Goal: Task Accomplishment & Management: Use online tool/utility

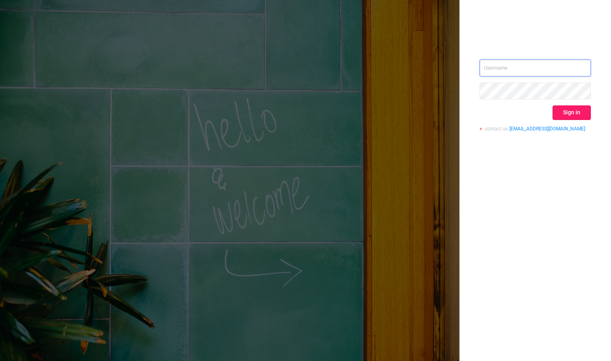
type input "[PERSON_NAME][EMAIL_ADDRESS][DOMAIN_NAME]"
click at [571, 110] on button "Sign in" at bounding box center [571, 113] width 38 height 15
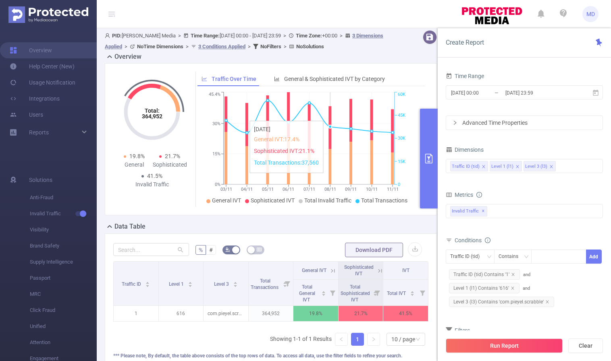
scroll to position [110, 0]
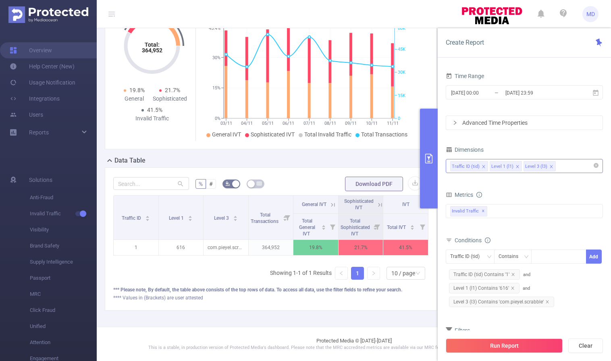
click at [572, 166] on div "Traffic ID (tid) Level 1 (l1) Level 3 (l3)" at bounding box center [524, 166] width 148 height 13
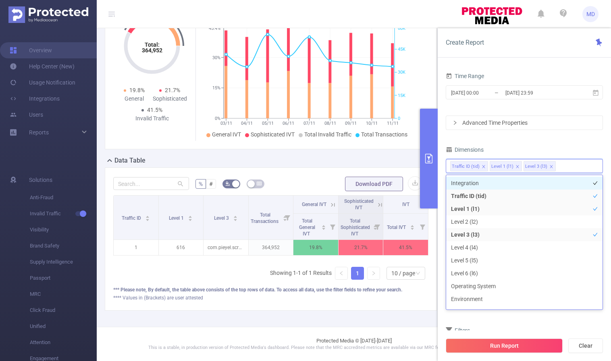
click at [506, 185] on li "Integration" at bounding box center [524, 183] width 156 height 13
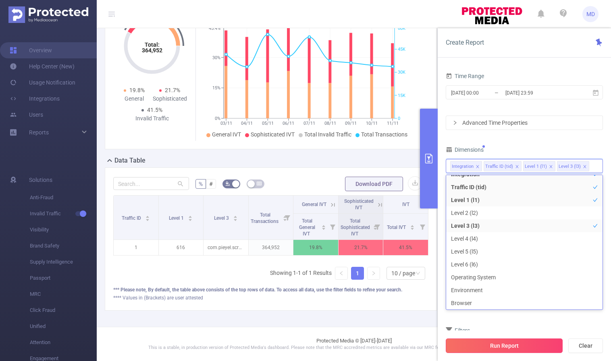
click at [498, 350] on button "Run Report" at bounding box center [504, 346] width 117 height 15
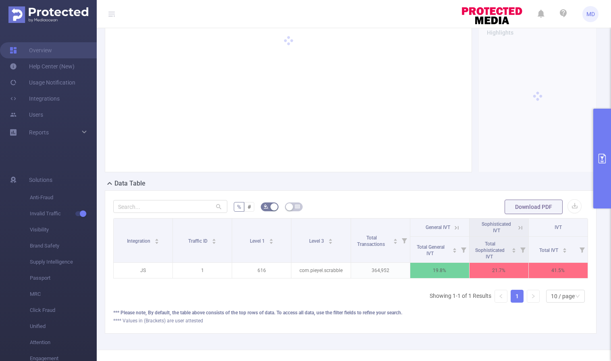
click at [604, 155] on icon "primary" at bounding box center [602, 159] width 10 height 10
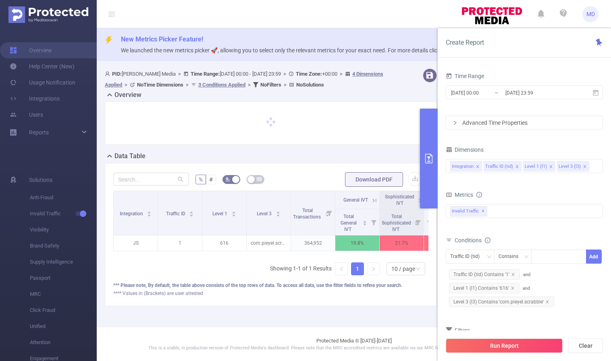
scroll to position [1, 0]
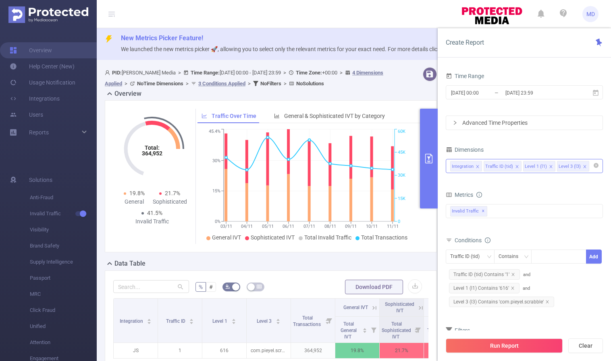
click at [564, 170] on div "Level 3 (l3)" at bounding box center [569, 167] width 22 height 10
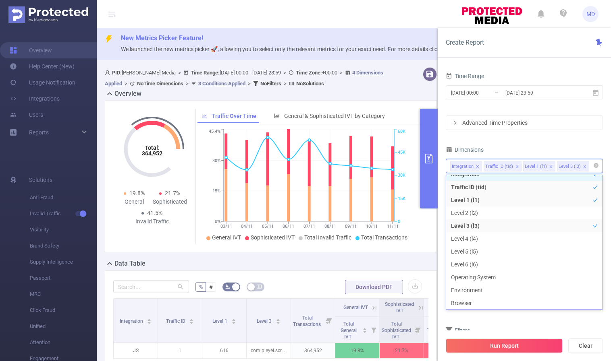
scroll to position [2, 0]
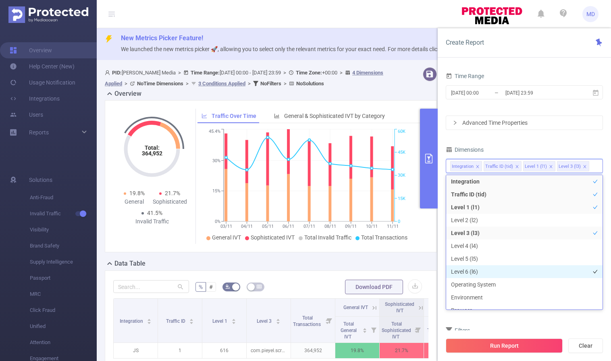
click at [508, 274] on li "Level 6 (l6)" at bounding box center [524, 271] width 156 height 13
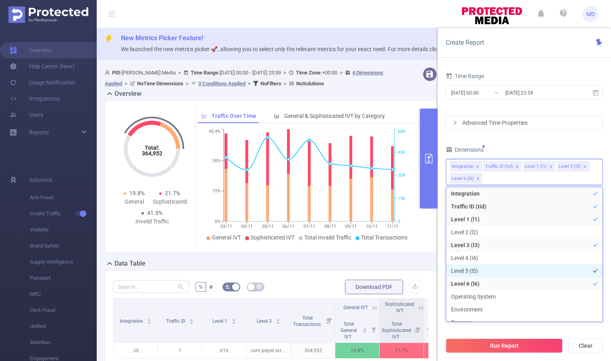
click at [502, 270] on li "Level 5 (l5)" at bounding box center [524, 271] width 156 height 13
click at [500, 348] on button "Run Report" at bounding box center [504, 346] width 117 height 15
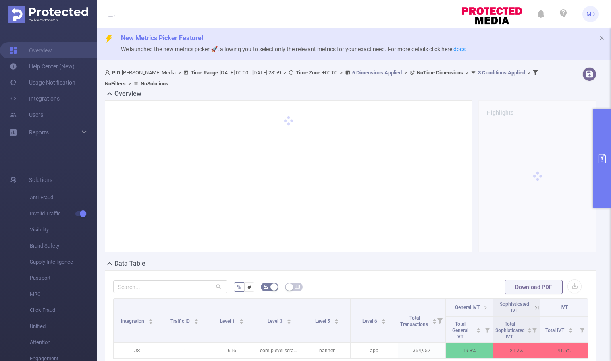
scroll to position [110, 0]
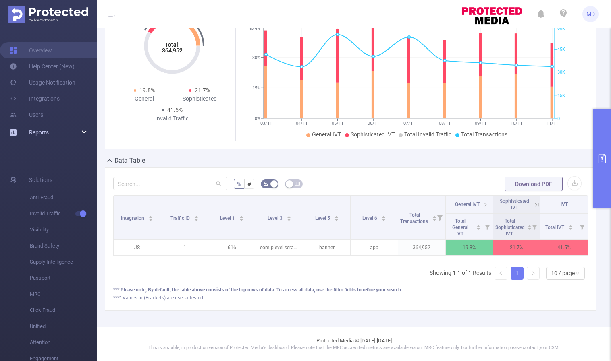
click at [68, 130] on div "Reports" at bounding box center [48, 132] width 97 height 16
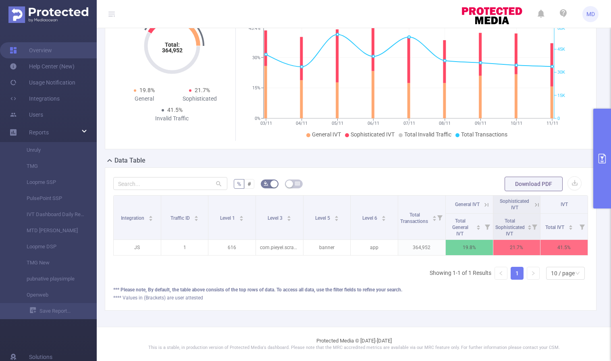
click at [597, 156] on icon "primary" at bounding box center [602, 159] width 10 height 10
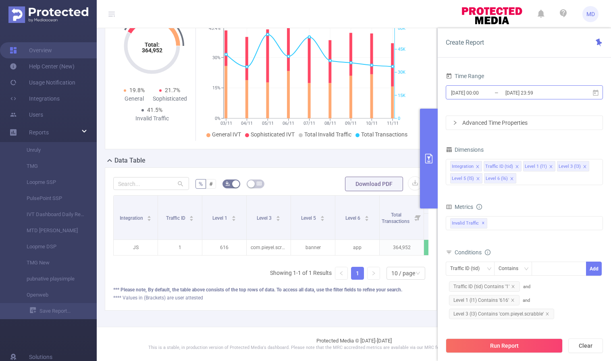
click at [476, 92] on input "[DATE] 00:00" at bounding box center [482, 92] width 65 height 11
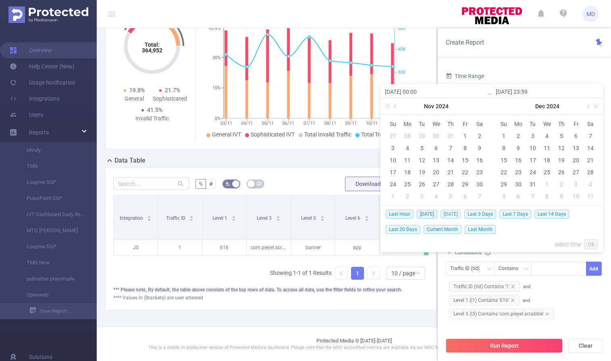
click at [458, 215] on span "[DATE]" at bounding box center [450, 214] width 21 height 9
type input "[DATE] 00:00"
type input "[DATE] 23:59"
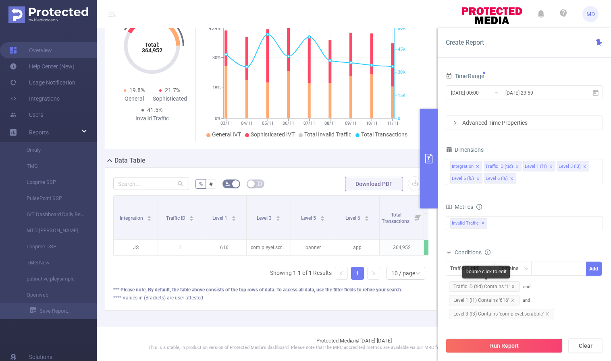
click at [512, 285] on icon "icon: close" at bounding box center [513, 287] width 4 height 4
click at [512, 285] on icon "icon: close" at bounding box center [512, 287] width 4 height 4
click at [546, 286] on icon "icon: close" at bounding box center [546, 286] width 3 height 3
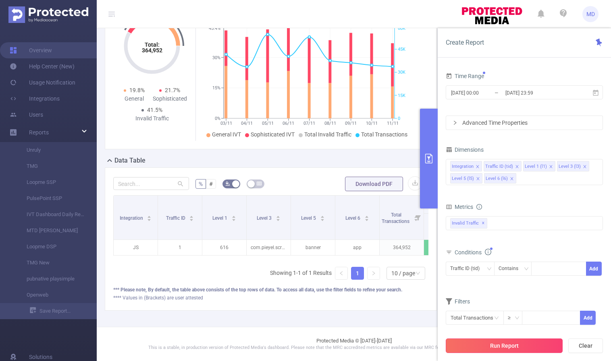
click at [508, 348] on button "Run Report" at bounding box center [504, 346] width 117 height 15
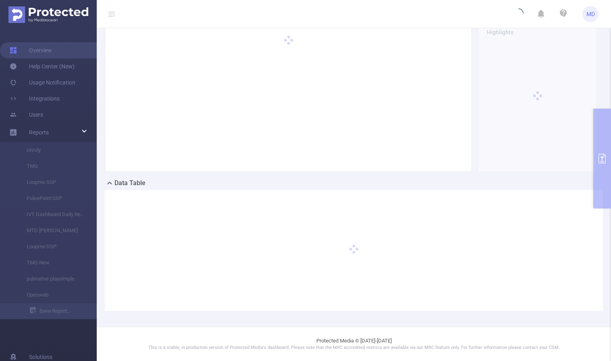
scroll to position [81, 0]
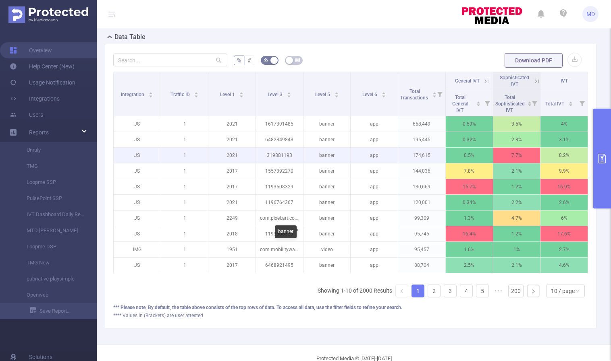
scroll to position [250, 0]
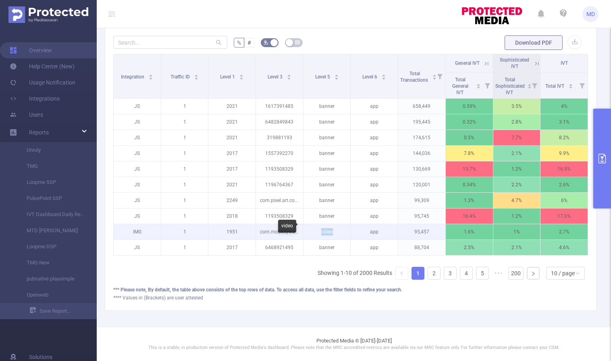
drag, startPoint x: 318, startPoint y: 227, endPoint x: 341, endPoint y: 229, distance: 23.0
click at [341, 229] on p "video" at bounding box center [326, 231] width 47 height 15
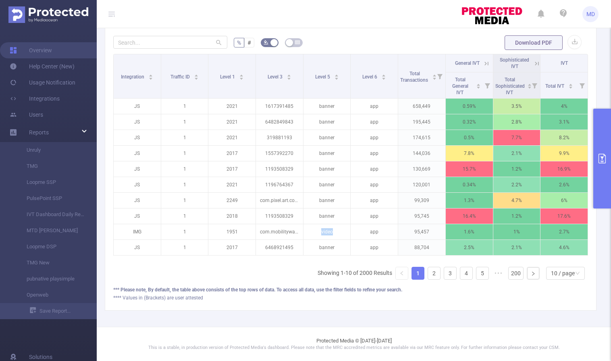
click at [601, 163] on icon "primary" at bounding box center [602, 159] width 10 height 10
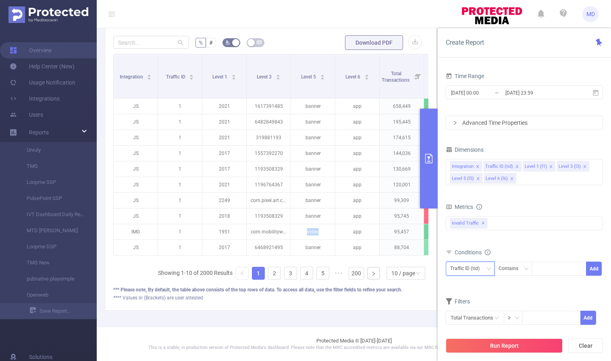
click at [481, 270] on div "Traffic ID (tid)" at bounding box center [467, 268] width 35 height 13
click at [477, 335] on li "Level 5 (l5)" at bounding box center [470, 337] width 49 height 13
click at [562, 272] on div at bounding box center [558, 268] width 46 height 13
type input "м"
type input "video"
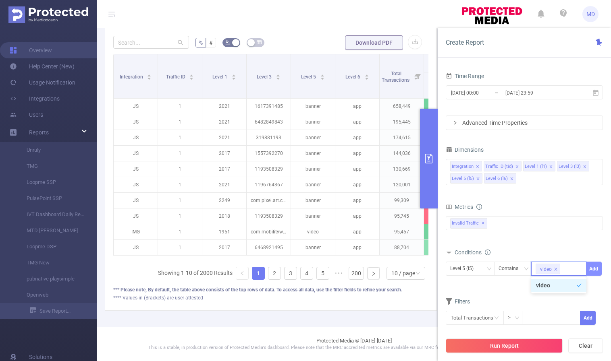
click at [598, 271] on button "Add" at bounding box center [594, 269] width 16 height 14
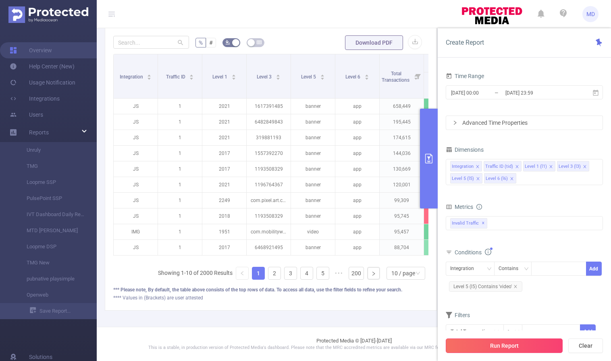
click at [502, 348] on button "Run Report" at bounding box center [504, 346] width 117 height 15
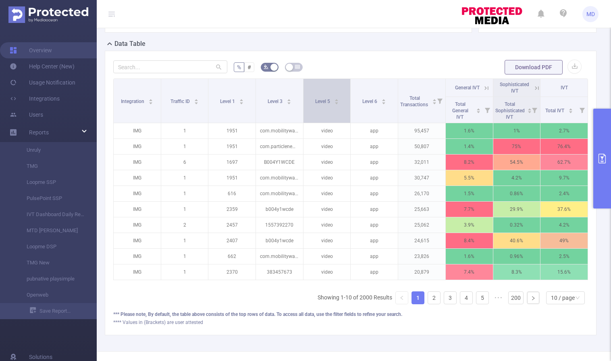
scroll to position [251, 0]
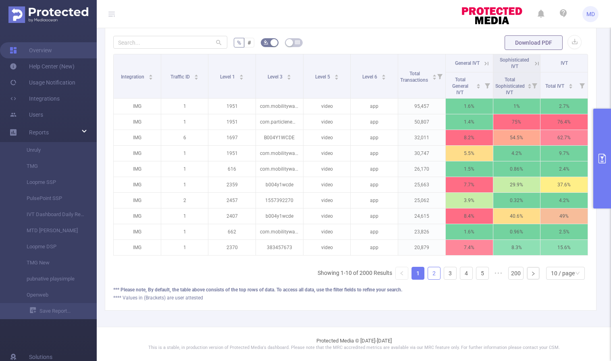
click at [428, 273] on link "2" at bounding box center [434, 273] width 12 height 12
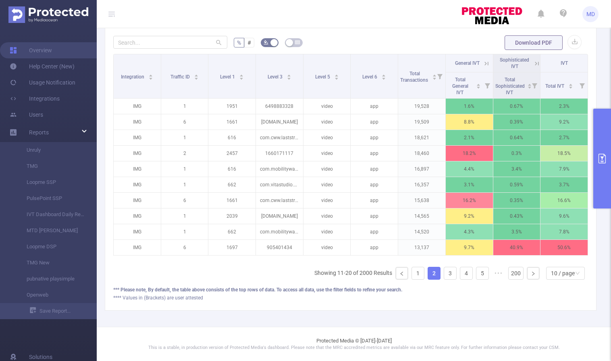
click at [602, 158] on icon "primary" at bounding box center [601, 159] width 7 height 10
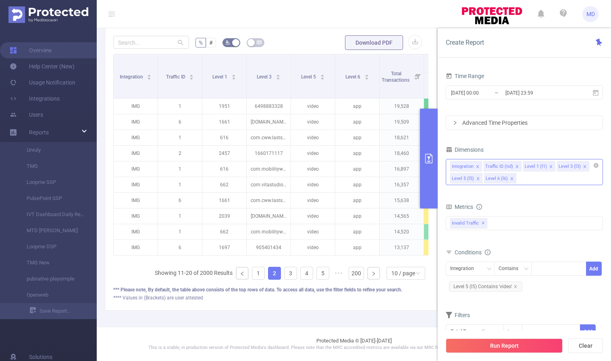
click at [549, 166] on icon "icon: close" at bounding box center [550, 166] width 3 height 3
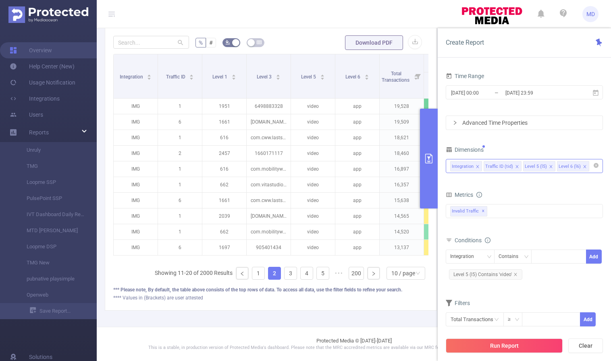
click at [549, 166] on icon "icon: close" at bounding box center [551, 167] width 4 height 4
click at [583, 167] on icon "icon: close" at bounding box center [585, 167] width 4 height 4
click at [496, 343] on button "Run Report" at bounding box center [504, 346] width 117 height 15
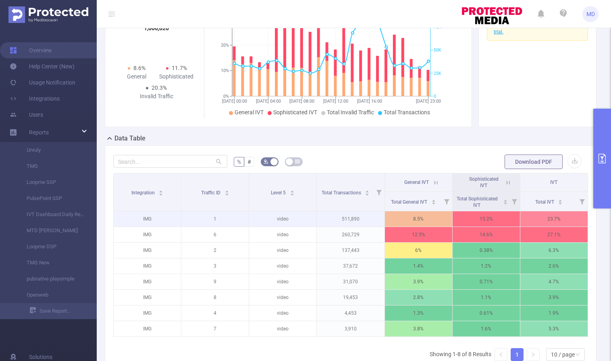
scroll to position [214, 0]
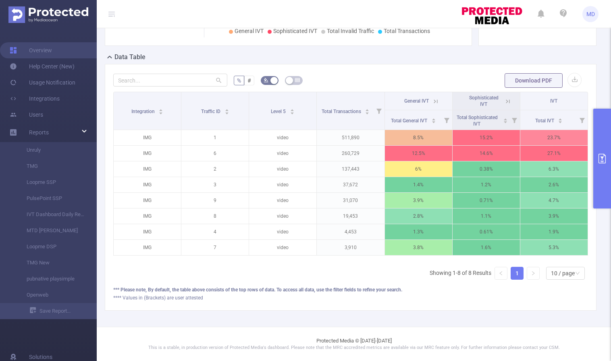
click at [598, 166] on button "primary" at bounding box center [602, 159] width 18 height 100
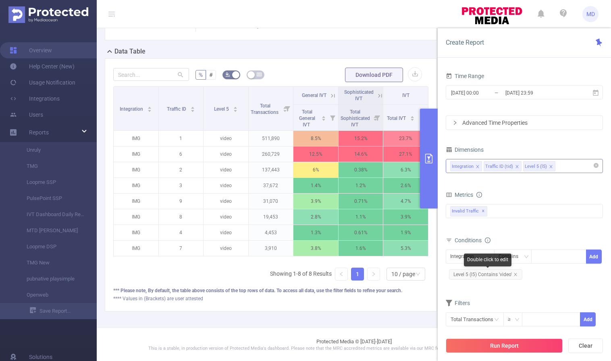
click at [517, 273] on span "Level 5 (l5) Contains 'video'" at bounding box center [485, 275] width 73 height 10
click at [515, 273] on icon "icon: close" at bounding box center [515, 275] width 4 height 4
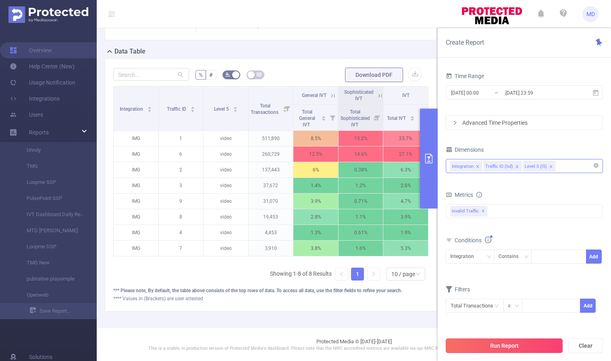
click at [500, 350] on button "Run Report" at bounding box center [504, 346] width 117 height 15
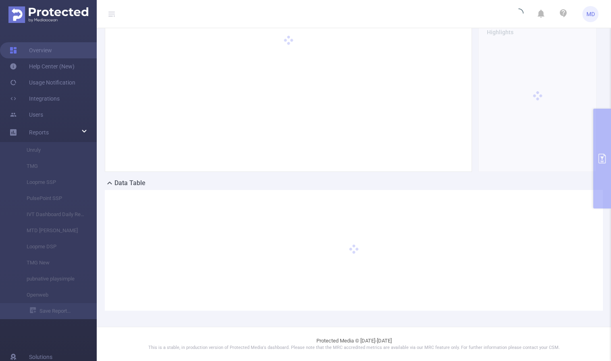
scroll to position [81, 0]
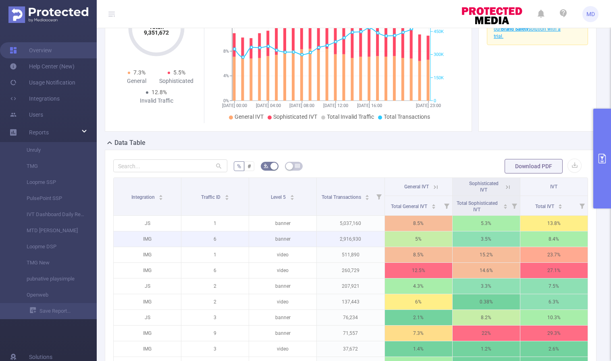
scroll to position [245, 0]
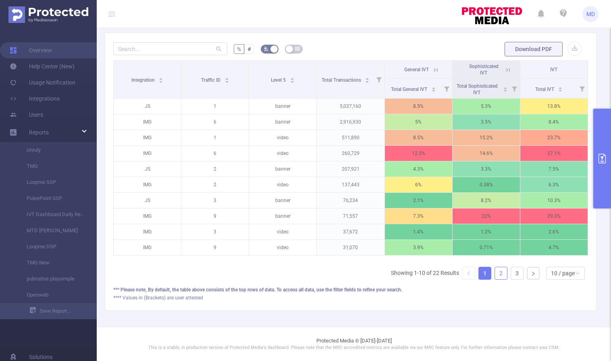
click at [495, 272] on link "2" at bounding box center [501, 273] width 12 height 12
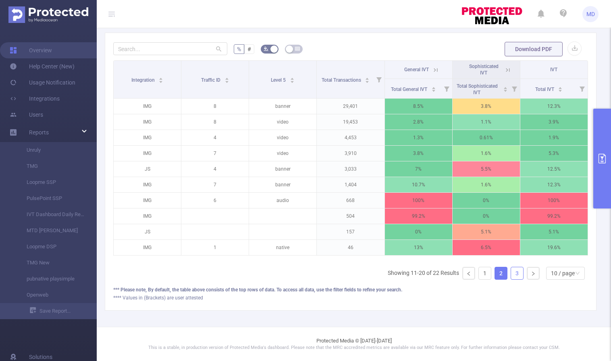
click at [514, 270] on link "3" at bounding box center [517, 273] width 12 height 12
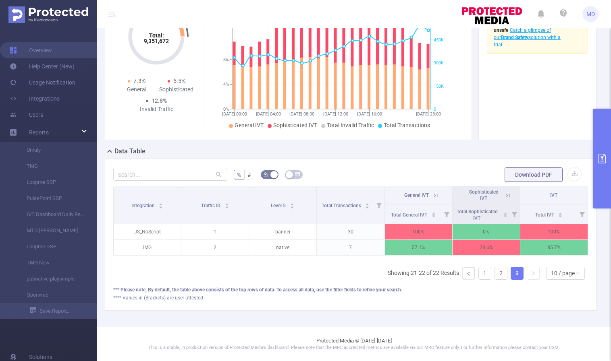
scroll to position [119, 0]
click at [479, 276] on link "1" at bounding box center [485, 273] width 12 height 12
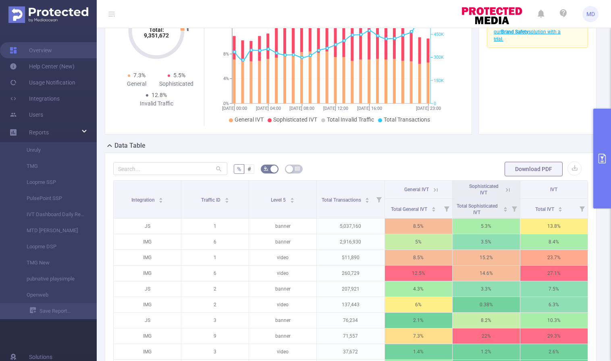
scroll to position [245, 0]
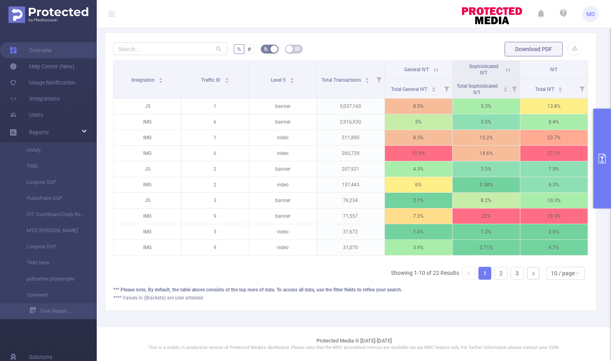
click at [601, 161] on icon "primary" at bounding box center [602, 159] width 10 height 10
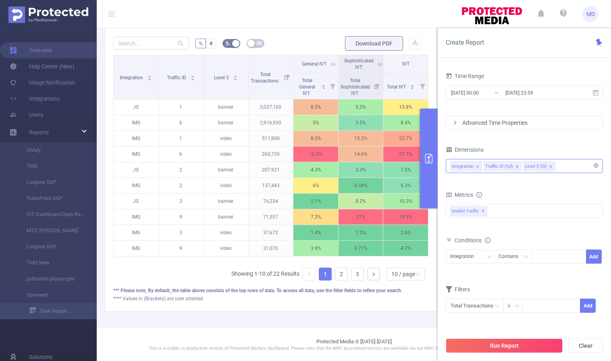
click at [549, 166] on icon "icon: close" at bounding box center [551, 167] width 4 height 4
click at [503, 343] on button "Run Report" at bounding box center [504, 346] width 117 height 15
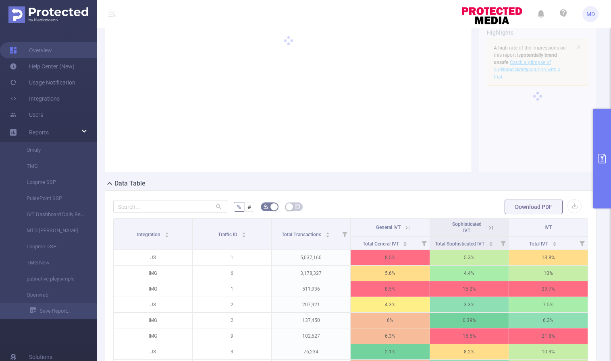
scroll to position [238, 0]
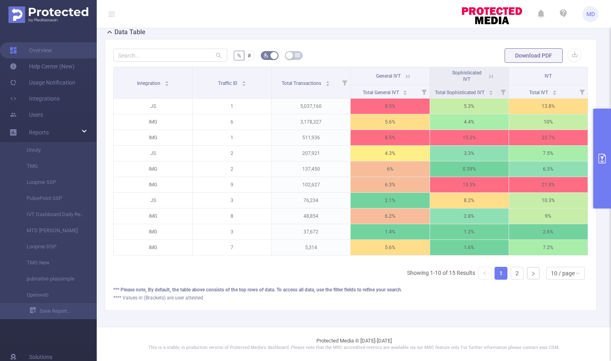
click at [604, 158] on icon "primary" at bounding box center [602, 159] width 10 height 10
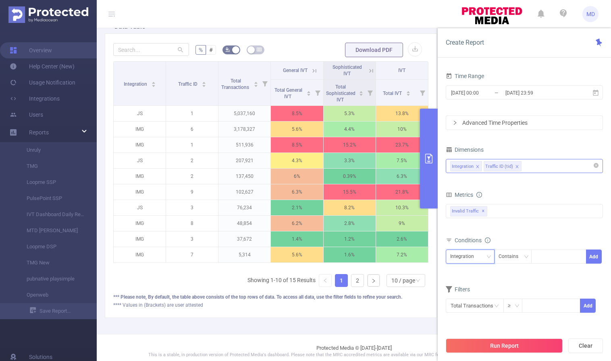
click at [483, 257] on div "Integration" at bounding box center [470, 256] width 40 height 13
click at [536, 231] on div "bp_total brand-safety brand_is_solution bp_adult bp_arms bp_crime bp_death_inju…" at bounding box center [524, 217] width 157 height 29
click at [479, 261] on div "Integration" at bounding box center [470, 256] width 40 height 13
click at [472, 282] on li "Traffic ID (tid)" at bounding box center [470, 286] width 49 height 13
click at [538, 259] on input at bounding box center [537, 257] width 4 height 10
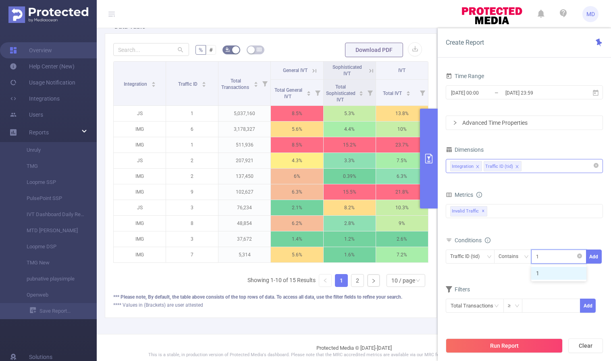
type input "1"
type input "6"
click at [592, 258] on button "Add" at bounding box center [594, 257] width 16 height 14
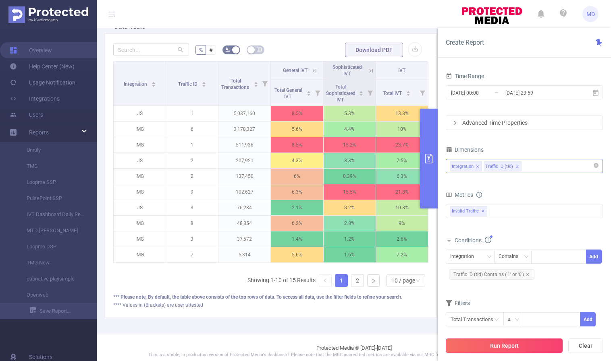
click at [505, 343] on button "Run Report" at bounding box center [504, 346] width 117 height 15
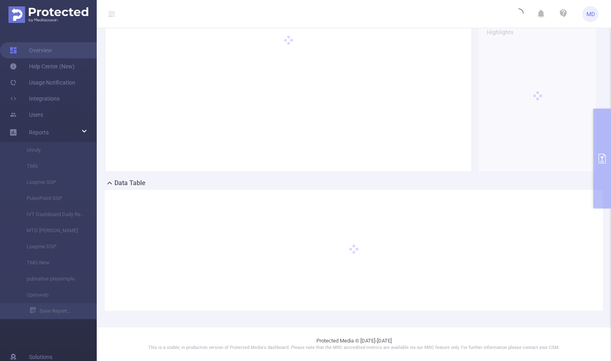
scroll to position [81, 0]
